Goal: Find specific page/section: Find specific page/section

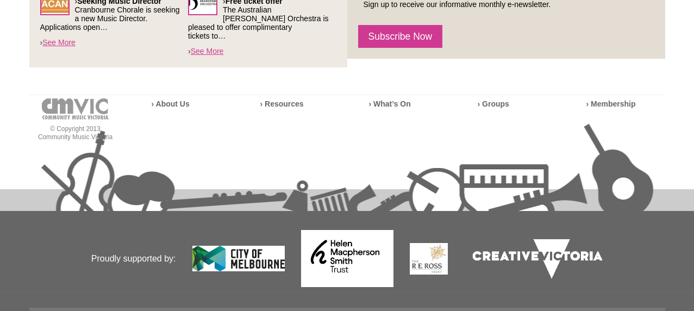
scroll to position [522, 0]
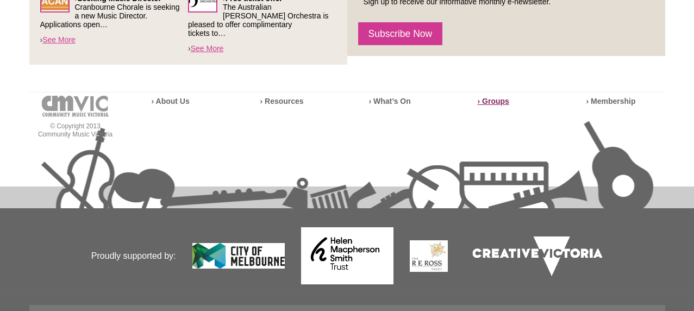
click at [494, 97] on strong "› Groups" at bounding box center [492, 101] width 31 height 9
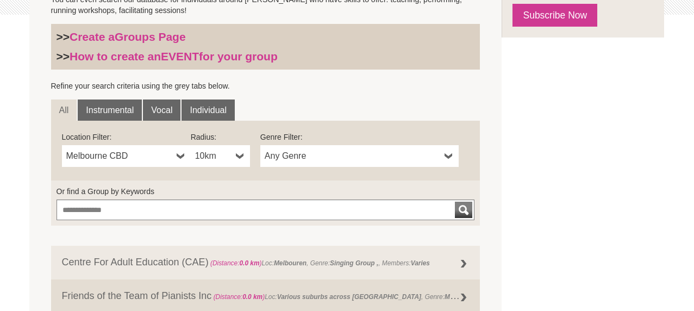
scroll to position [322, 0]
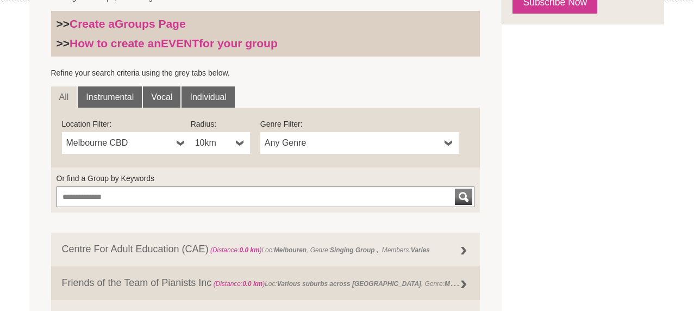
click at [177, 140] on b at bounding box center [181, 143] width 9 height 22
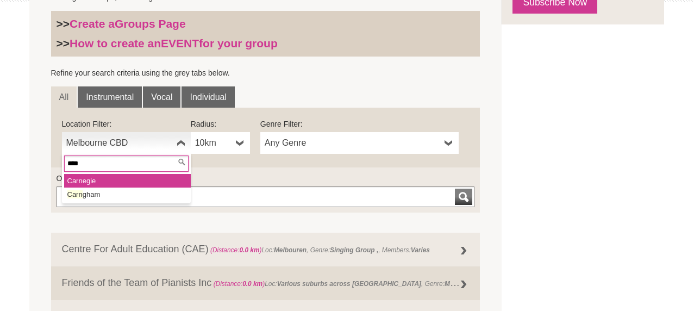
type input "****"
click at [130, 179] on li "[PERSON_NAME]" at bounding box center [127, 181] width 127 height 14
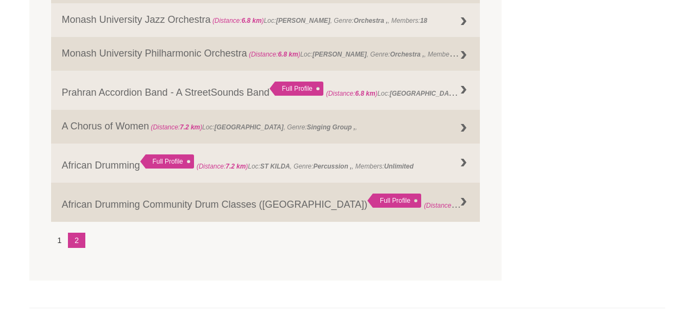
scroll to position [1403, 0]
click at [75, 239] on link "2" at bounding box center [76, 239] width 17 height 15
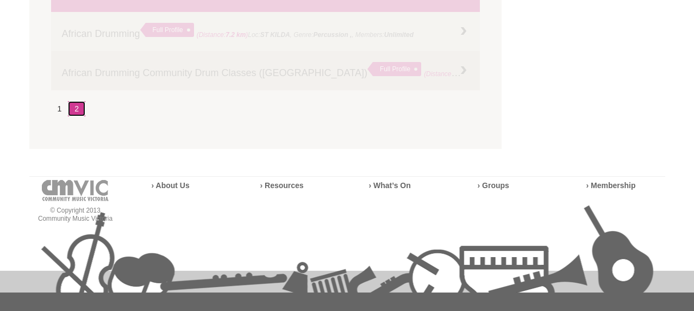
scroll to position [1573, 0]
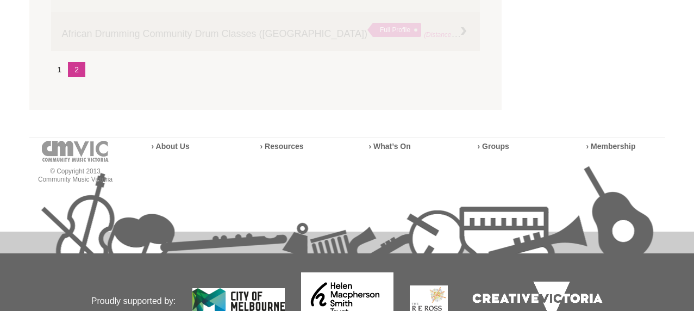
click at [57, 72] on li "1" at bounding box center [59, 69] width 17 height 15
click at [60, 69] on li "1" at bounding box center [59, 69] width 17 height 15
click at [58, 70] on li "1" at bounding box center [59, 69] width 17 height 15
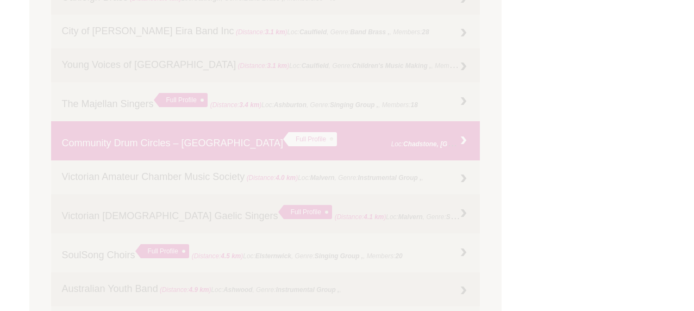
scroll to position [607, 0]
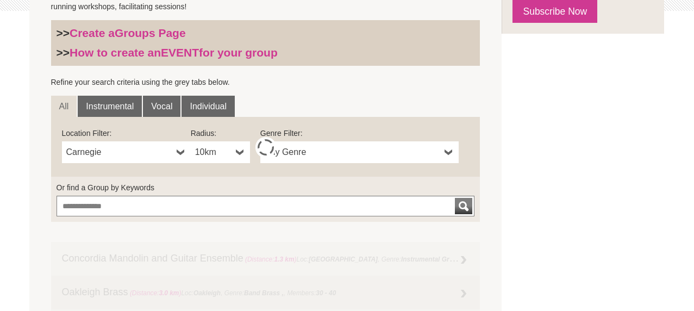
scroll to position [312, 0]
click at [437, 150] on span "Any Genre" at bounding box center [351, 152] width 175 height 13
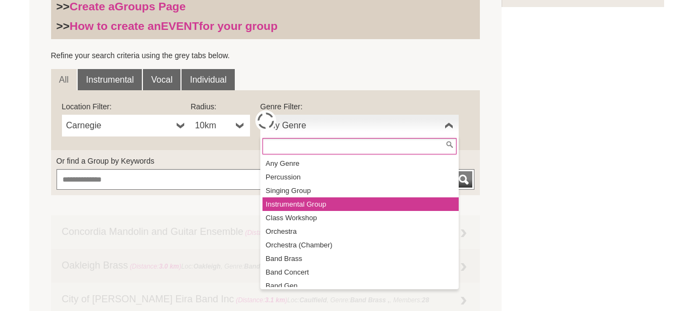
scroll to position [339, 0]
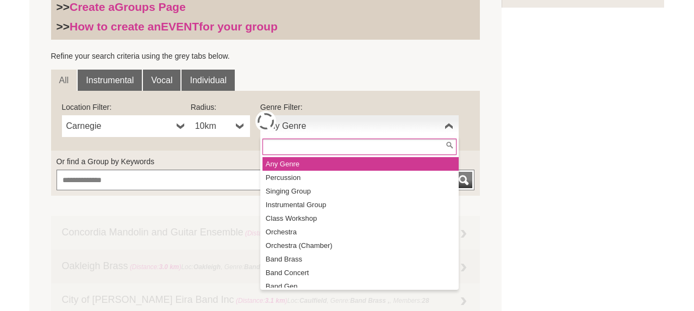
click at [368, 161] on li "Any Genre" at bounding box center [360, 164] width 196 height 14
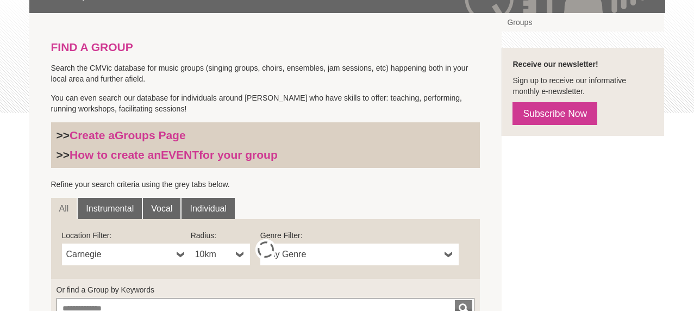
scroll to position [210, 0]
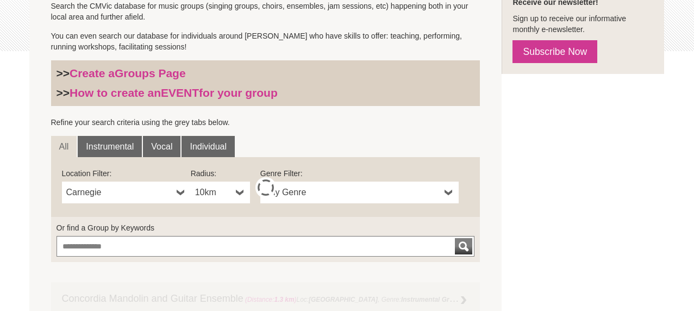
scroll to position [274, 0]
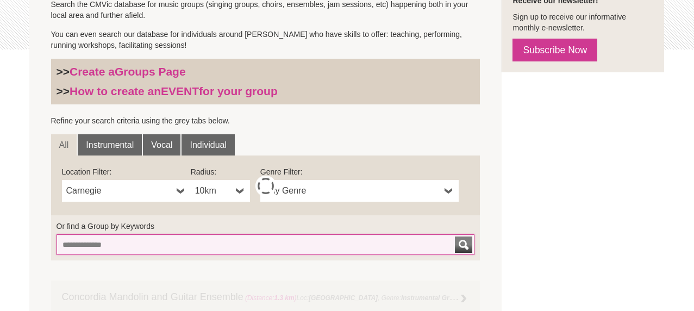
click at [306, 250] on input "Or find a Group by Keywords" at bounding box center [265, 244] width 418 height 21
click at [455, 236] on button "submit" at bounding box center [463, 244] width 17 height 16
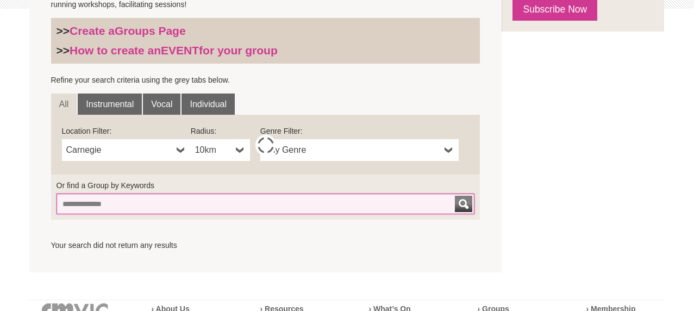
scroll to position [349, 0]
